Goal: Complete application form: Complete application form

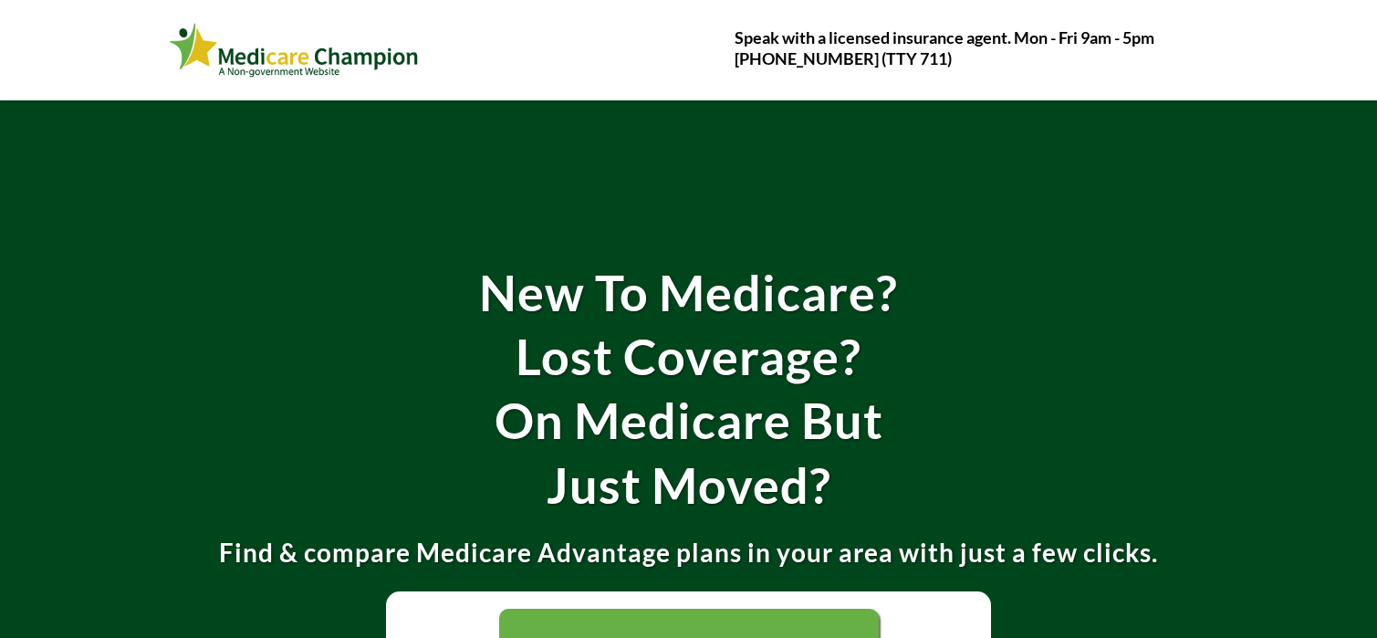
click at [724, 631] on span "CONTINUE >>>" at bounding box center [689, 646] width 186 height 30
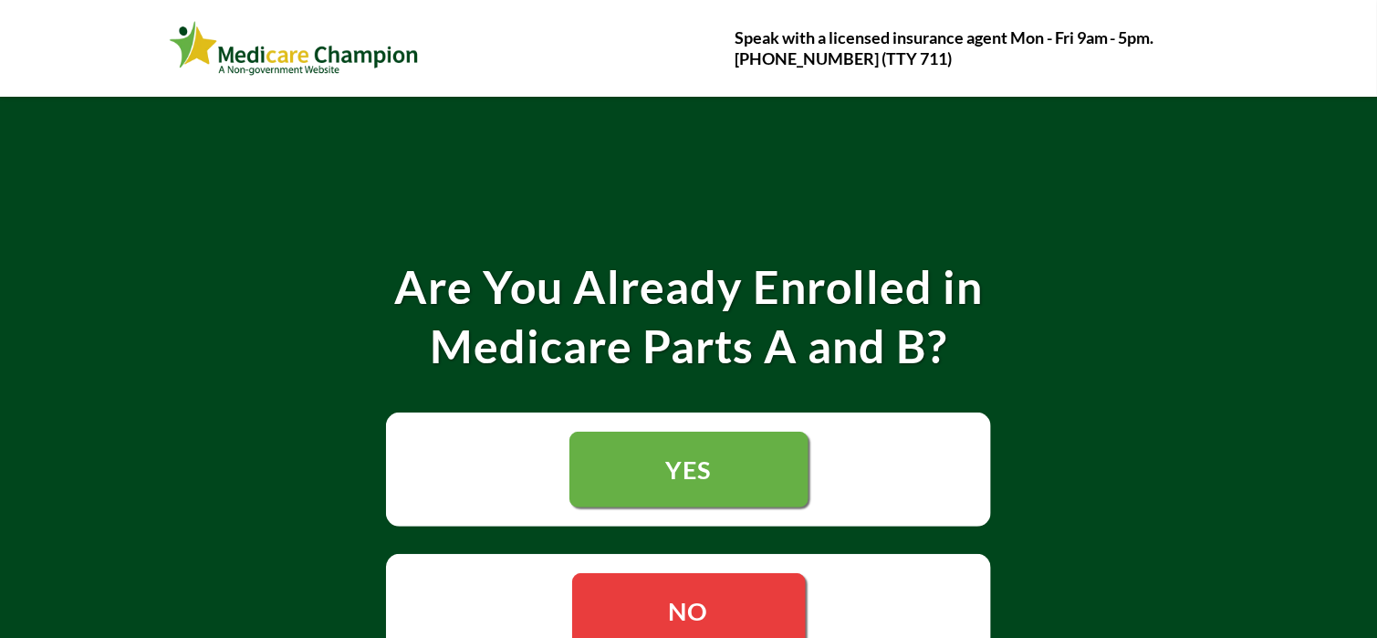
click at [687, 462] on span "YES" at bounding box center [689, 469] width 46 height 30
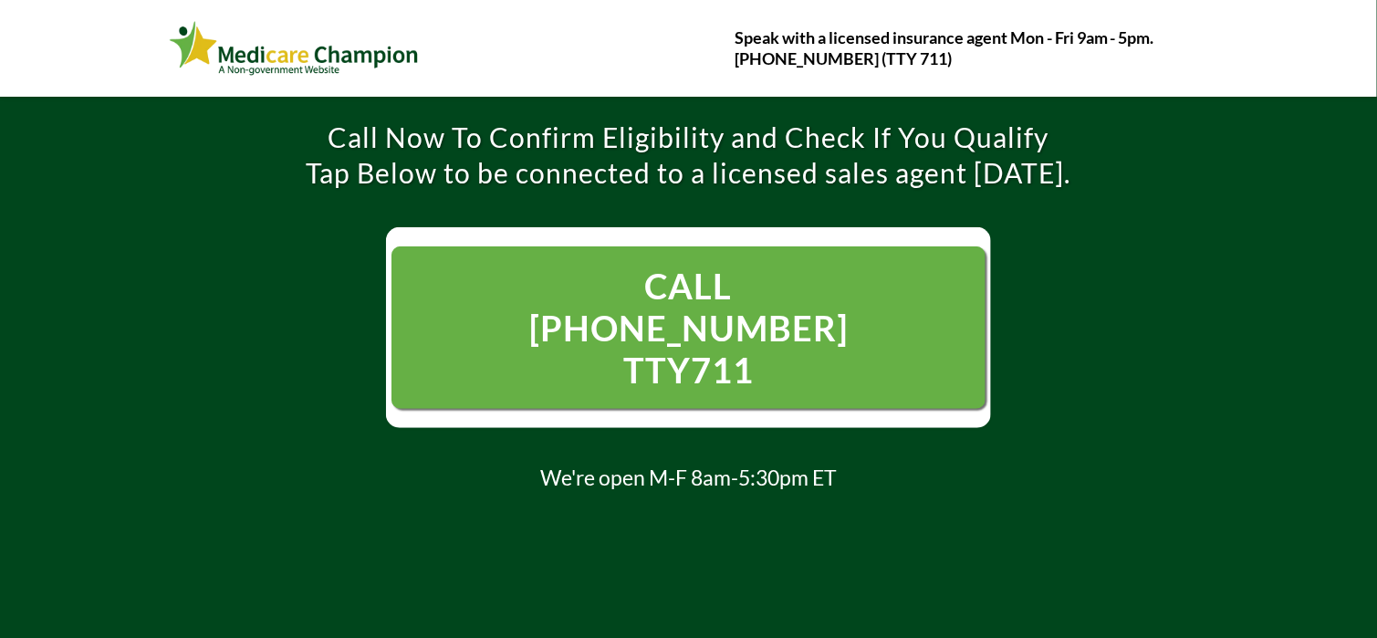
scroll to position [91, 0]
